Goal: Find specific page/section: Find specific page/section

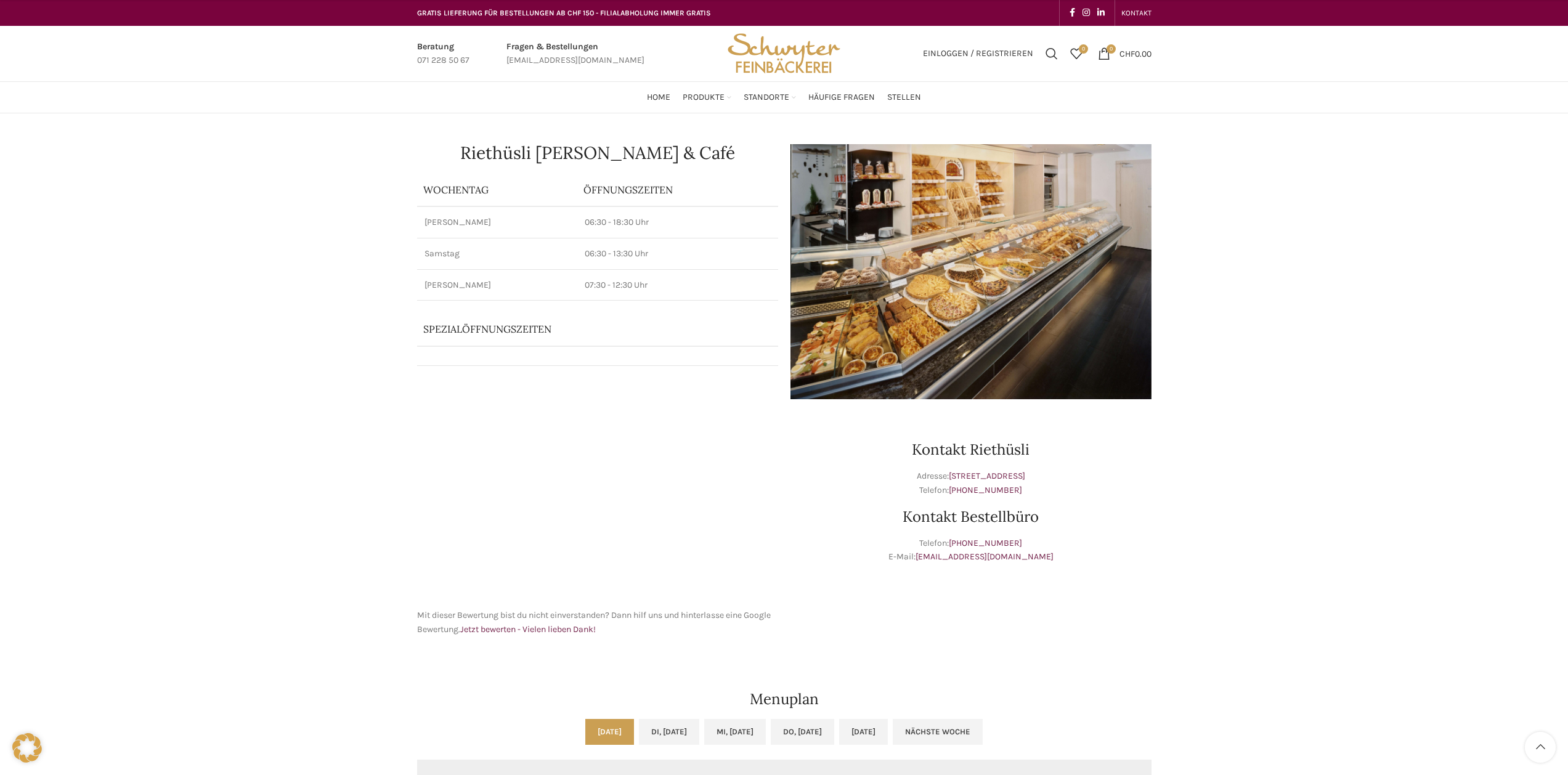
scroll to position [431, 0]
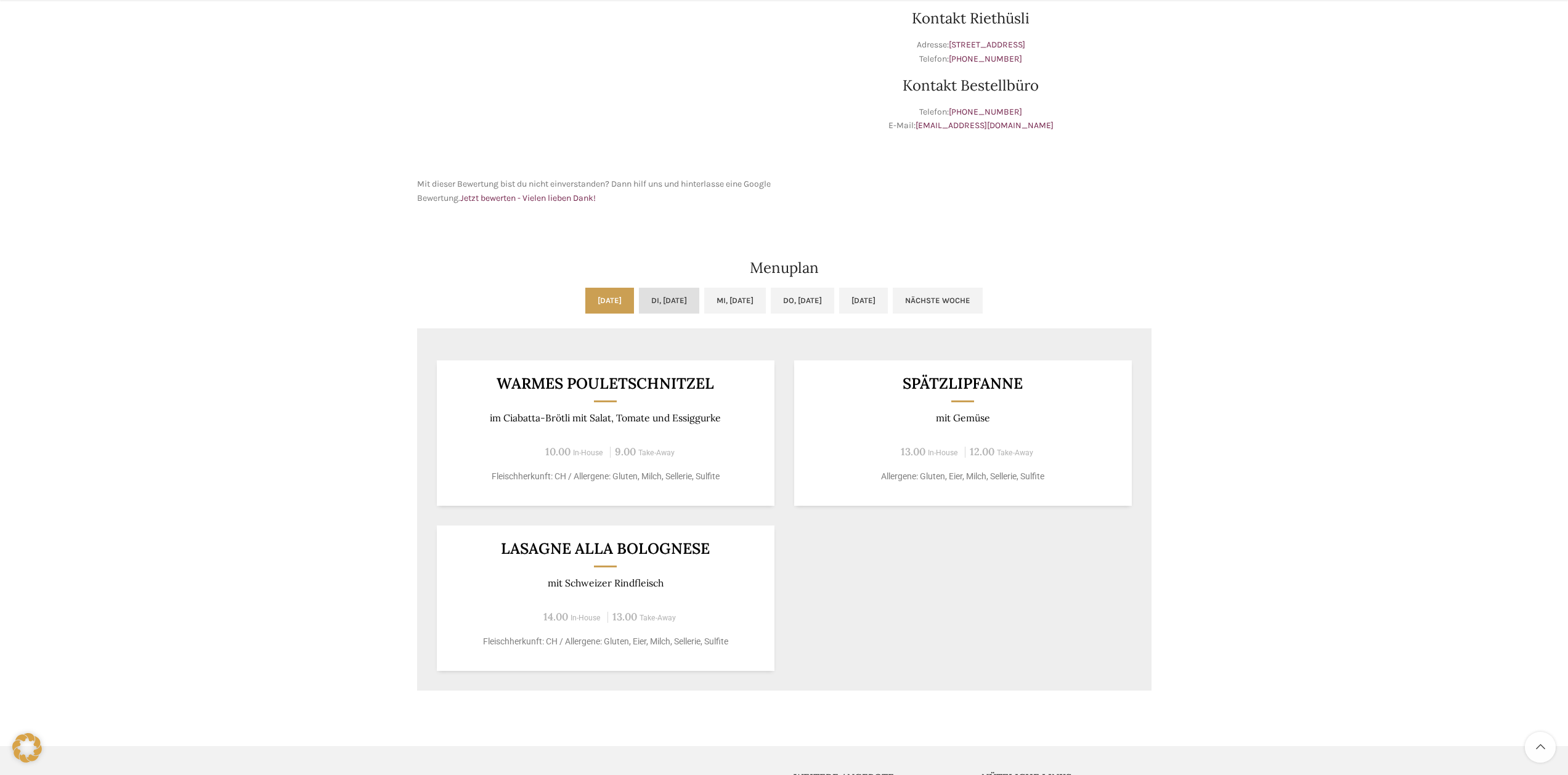
click at [653, 300] on link "Di, [DATE]" at bounding box center [669, 300] width 60 height 26
click at [736, 299] on link "Mi, [DATE]" at bounding box center [736, 300] width 62 height 26
click at [826, 295] on link "Do, [DATE]" at bounding box center [802, 300] width 64 height 26
click at [888, 294] on link "[DATE]" at bounding box center [863, 300] width 48 height 26
click at [969, 296] on link "Nächste Woche" at bounding box center [937, 300] width 90 height 26
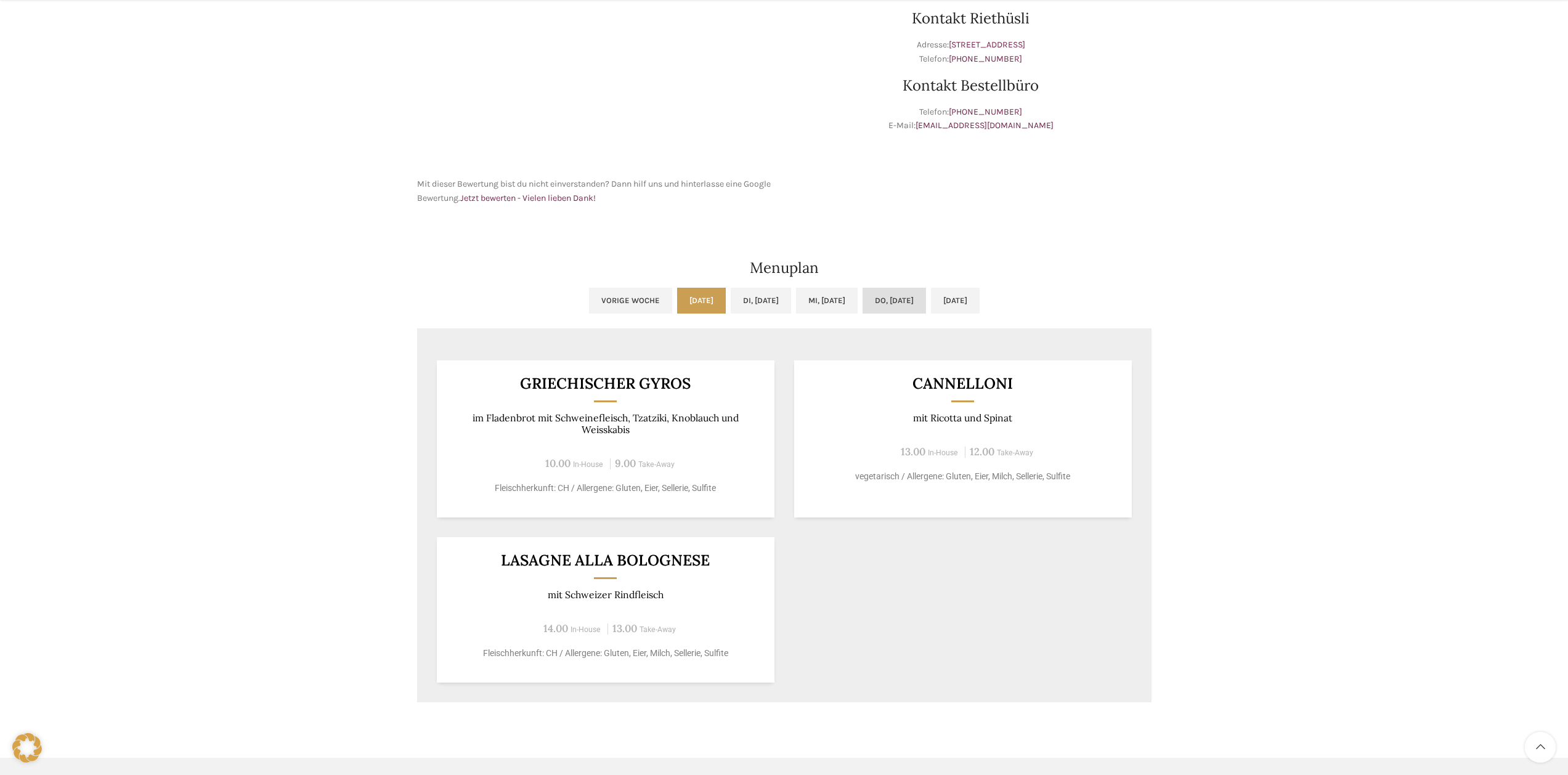
click at [916, 300] on link "Do, [DATE]" at bounding box center [894, 300] width 64 height 26
click at [852, 303] on link "Mi, [DATE]" at bounding box center [827, 300] width 62 height 26
click at [757, 304] on link "Di, [DATE]" at bounding box center [761, 300] width 60 height 26
click at [678, 301] on link "[DATE]" at bounding box center [701, 300] width 48 height 26
click at [593, 299] on link "Vorige Woche" at bounding box center [631, 300] width 83 height 26
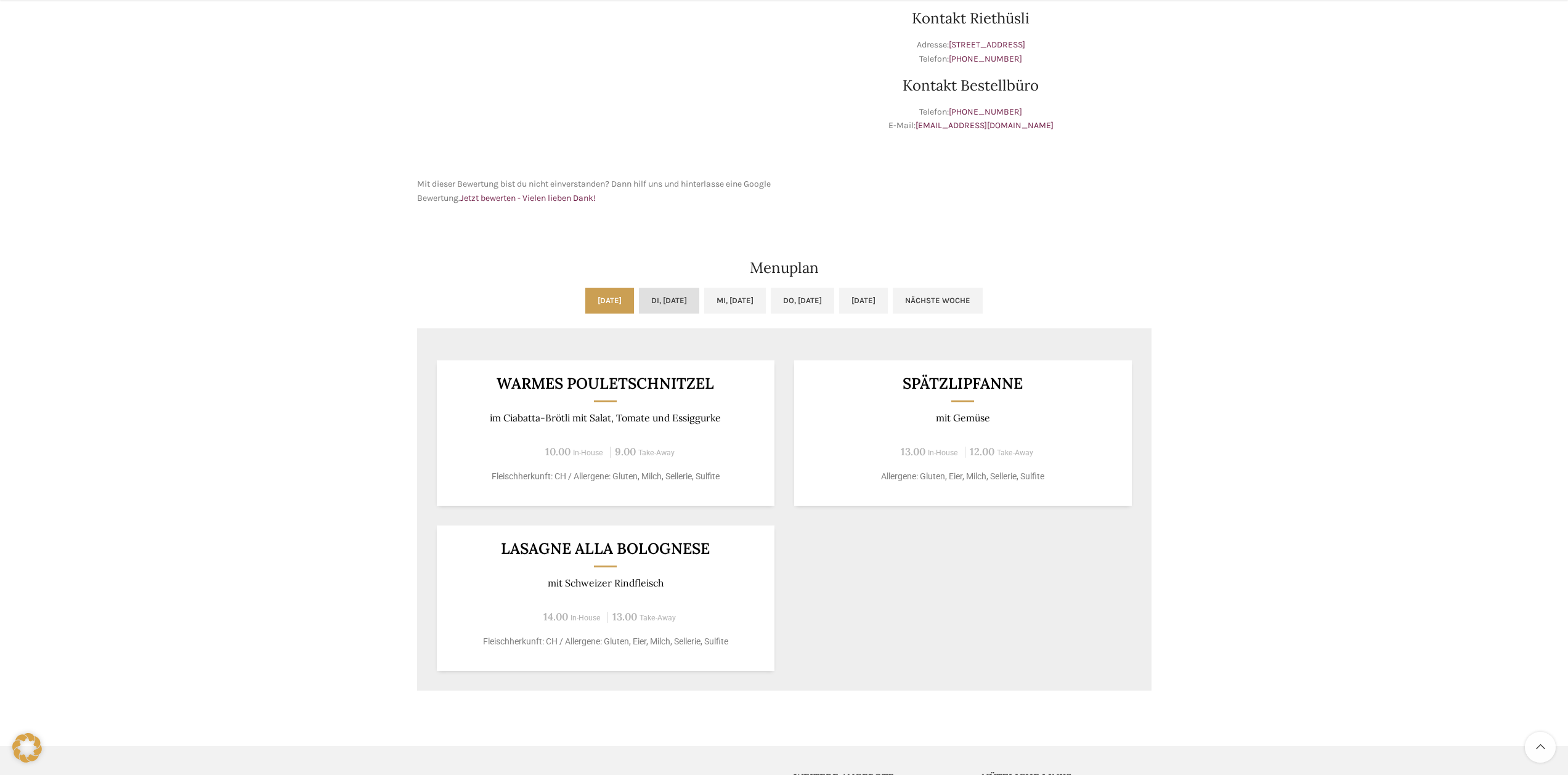
click at [669, 301] on link "Di, [DATE]" at bounding box center [669, 300] width 60 height 26
click at [766, 293] on link "Mi, [DATE]" at bounding box center [736, 300] width 62 height 26
click at [818, 295] on link "Do, [DATE]" at bounding box center [802, 300] width 64 height 26
click at [950, 295] on ul "[DATE] Di, [DATE] Mi, [DATE] Do, [DATE] [DATE] Nächste Woche" at bounding box center [784, 307] width 735 height 40
click at [971, 298] on link "Nächste Woche" at bounding box center [937, 300] width 90 height 26
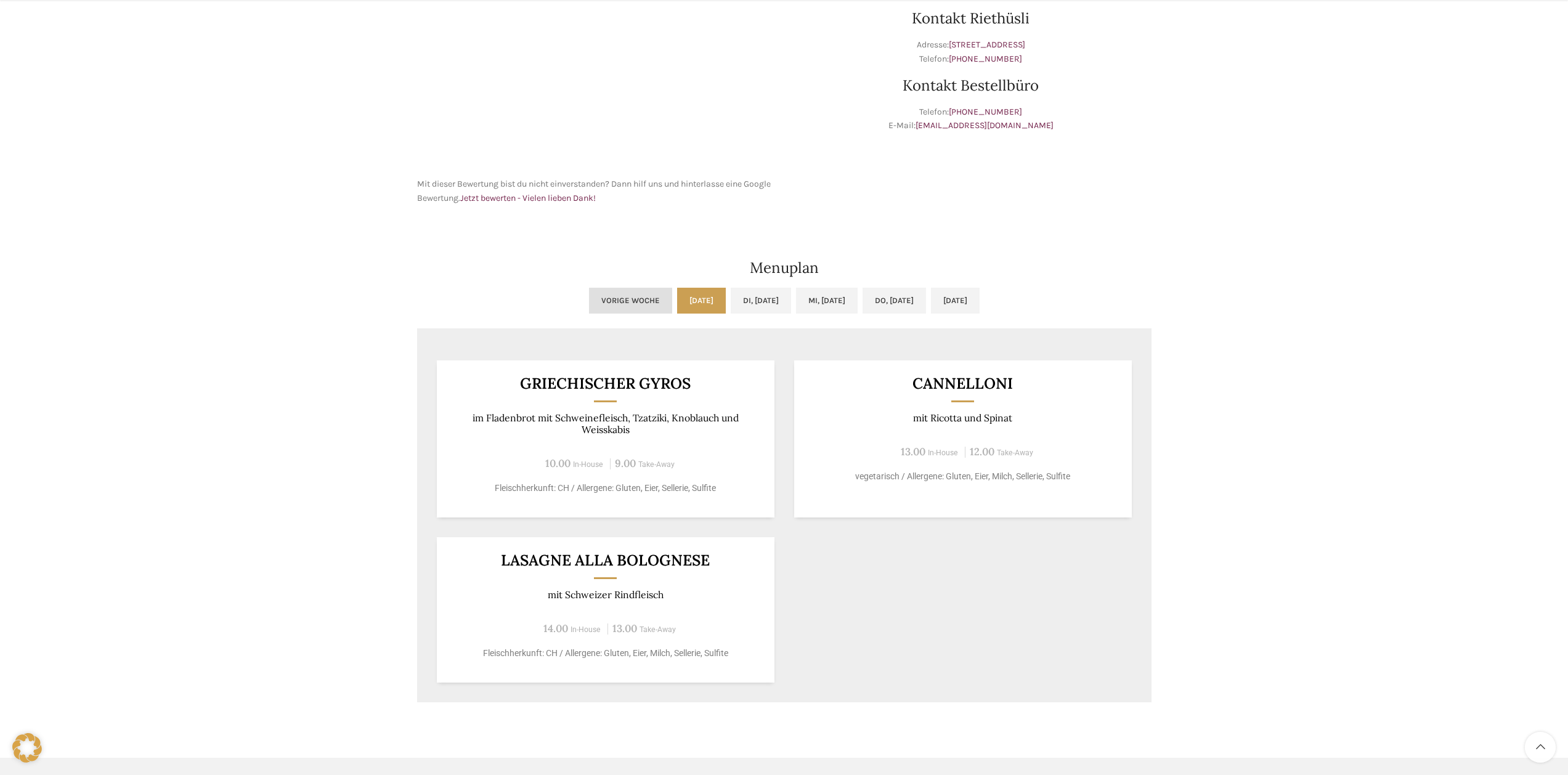
click at [592, 306] on link "Vorige Woche" at bounding box center [631, 300] width 83 height 26
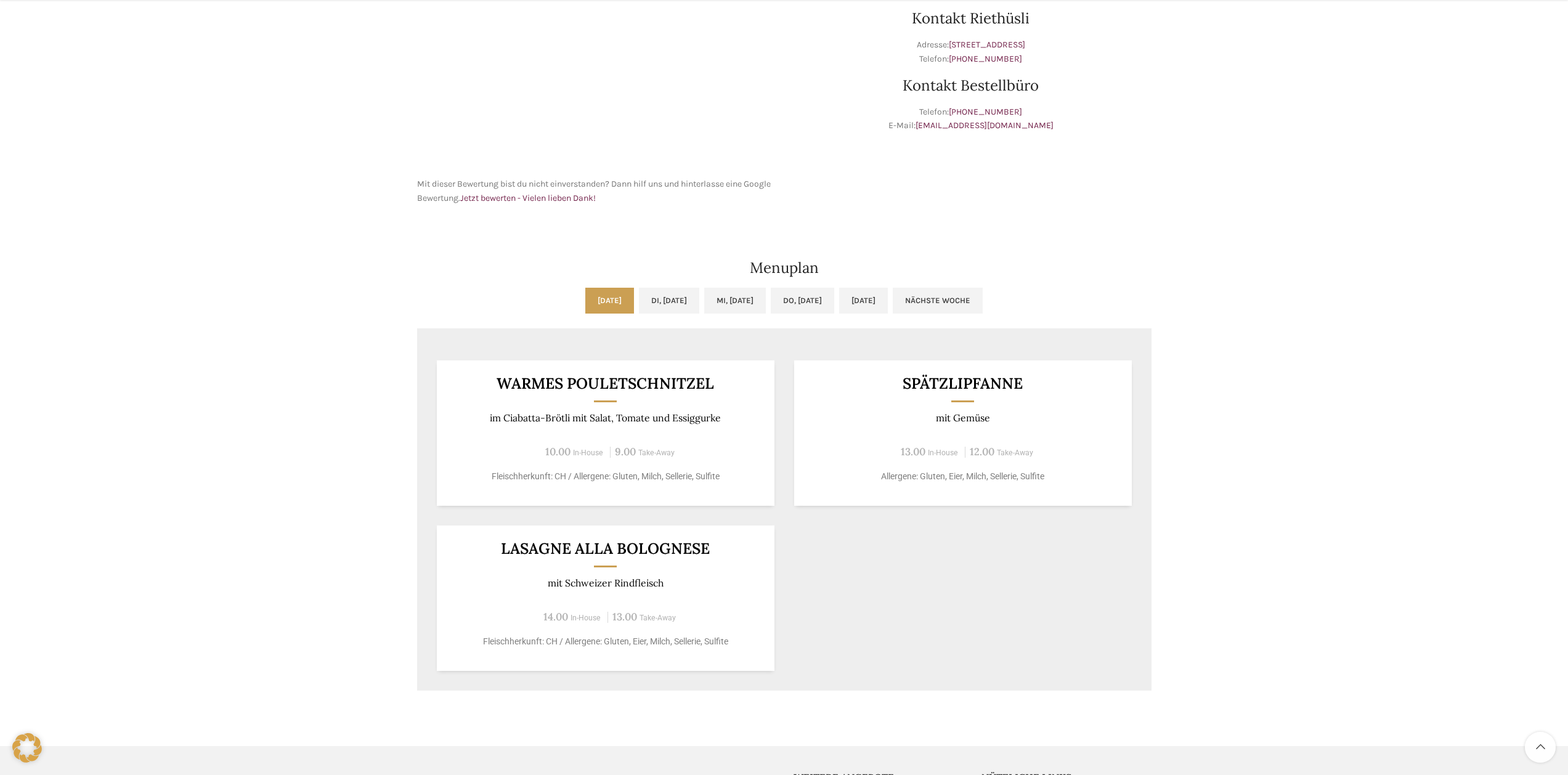
click at [934, 553] on div "Warmes Pouletschnitzel im [GEOGRAPHIC_DATA] mit Salat, Tomate und Essiggurke 10…" at bounding box center [784, 515] width 735 height 350
drag, startPoint x: 1286, startPoint y: 135, endPoint x: 1471, endPoint y: 56, distance: 201.2
click at [1287, 134] on div "Riethüsli [PERSON_NAME] & Café Wochentag ÖFFNUNGSZEITEN [PERSON_NAME] 06:30 - 1…" at bounding box center [784, 202] width 1568 height 1039
